Goal: Task Accomplishment & Management: Use online tool/utility

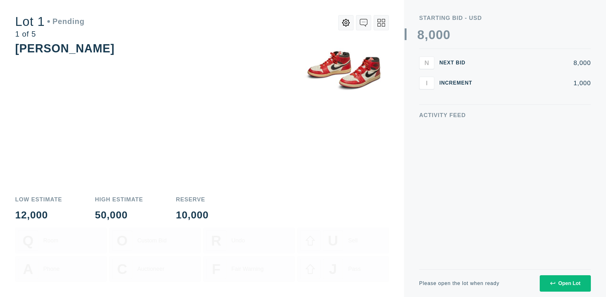
click at [565, 283] on div "Open Lot" at bounding box center [565, 283] width 30 height 6
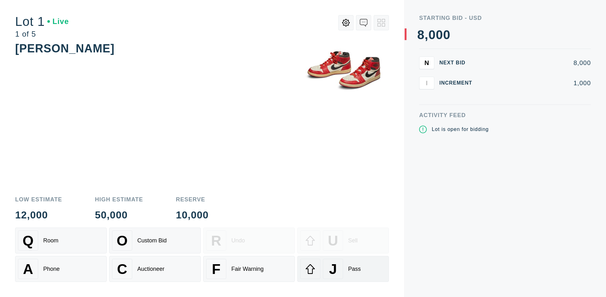
click at [343, 269] on div "J Pass" at bounding box center [343, 269] width 86 height 20
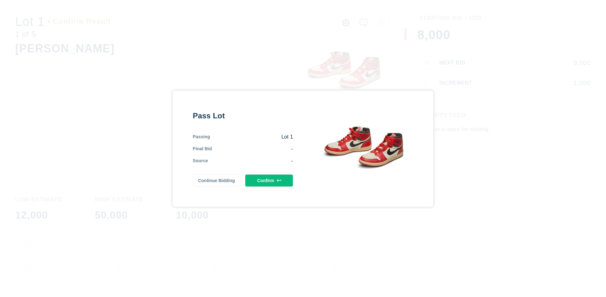
click at [269, 180] on button "Confirm" at bounding box center [269, 180] width 48 height 12
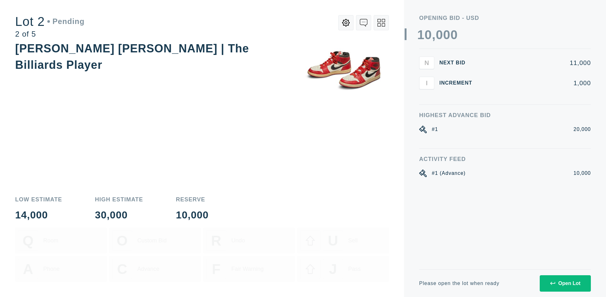
click at [565, 283] on div "Open Lot" at bounding box center [565, 283] width 30 height 6
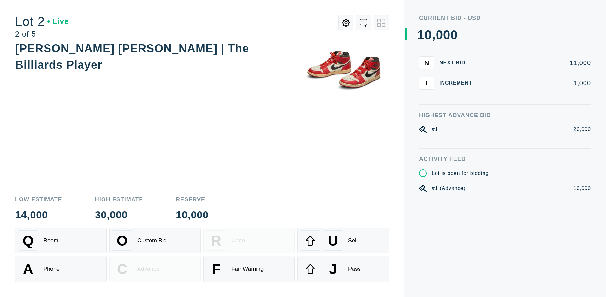
click at [343, 269] on div "J Pass" at bounding box center [343, 269] width 86 height 20
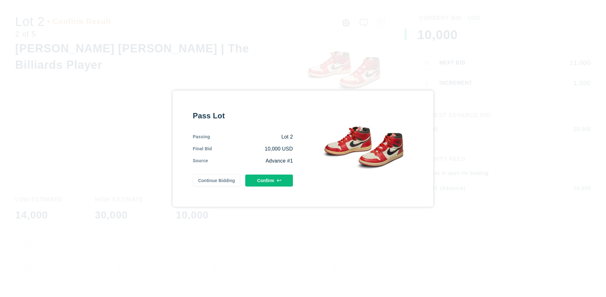
click at [269, 180] on button "Confirm" at bounding box center [269, 180] width 48 height 12
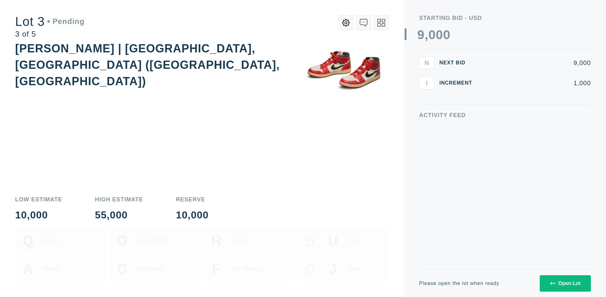
click at [565, 283] on div "Open Lot" at bounding box center [565, 283] width 30 height 6
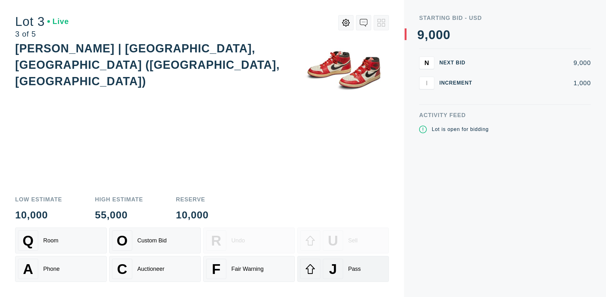
click at [343, 269] on div "J Pass" at bounding box center [343, 269] width 86 height 20
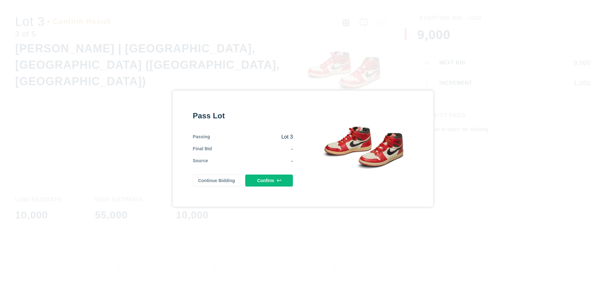
click at [269, 180] on button "Confirm" at bounding box center [269, 180] width 48 height 12
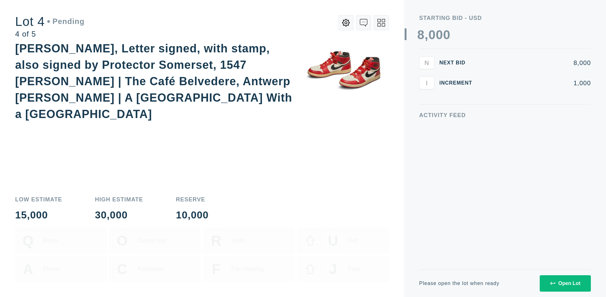
click at [381, 23] on icon at bounding box center [381, 23] width 8 height 8
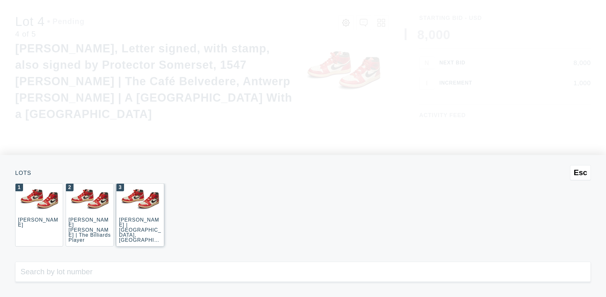
click at [140, 215] on div "3 [PERSON_NAME] | [GEOGRAPHIC_DATA], [GEOGRAPHIC_DATA] ([GEOGRAPHIC_DATA], [GEO…" at bounding box center [140, 214] width 48 height 63
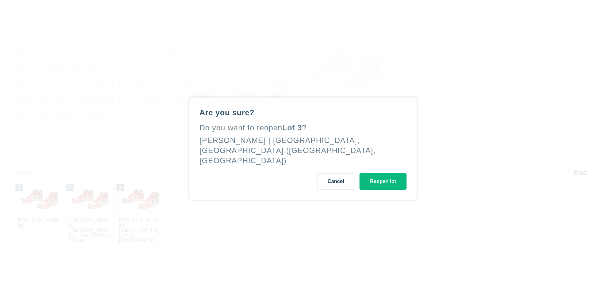
click at [383, 175] on button "Reopen lot" at bounding box center [382, 181] width 47 height 16
